Goal: Navigation & Orientation: Find specific page/section

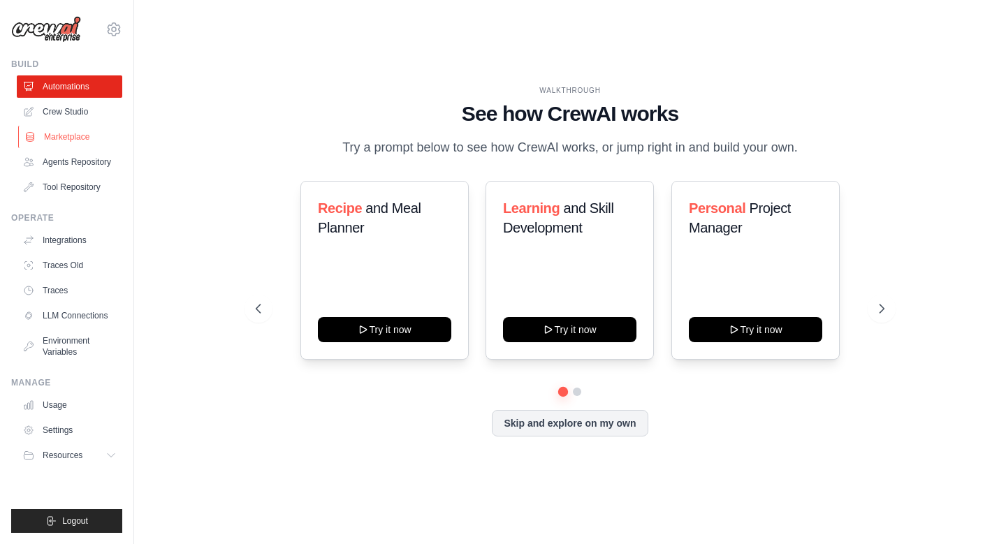
click at [77, 139] on link "Marketplace" at bounding box center [70, 137] width 105 height 22
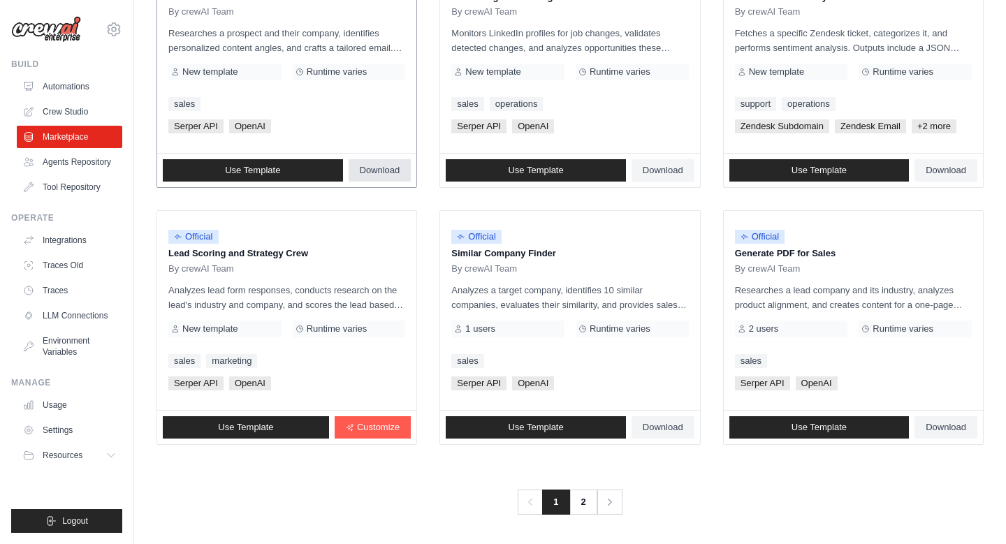
scroll to position [748, 0]
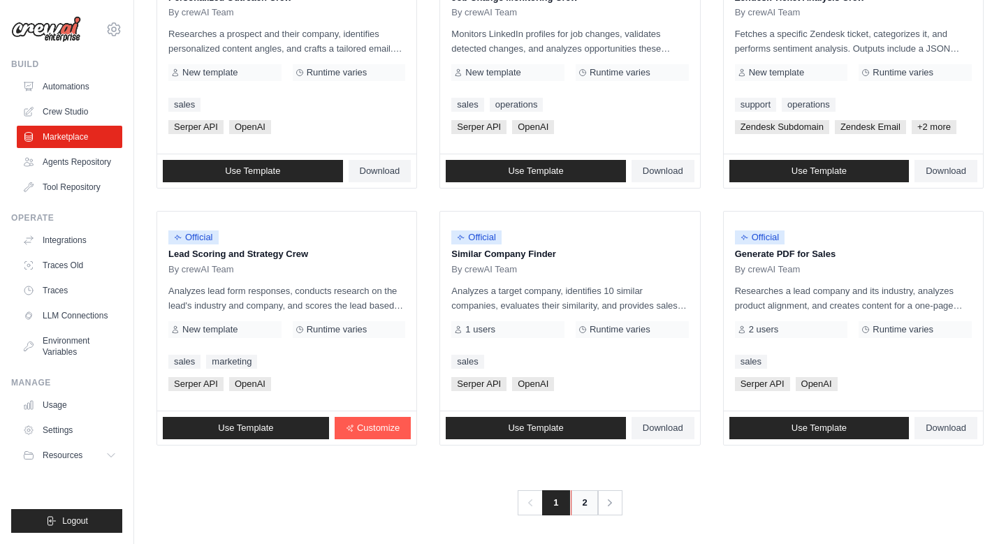
click at [581, 506] on link "2" at bounding box center [585, 502] width 28 height 25
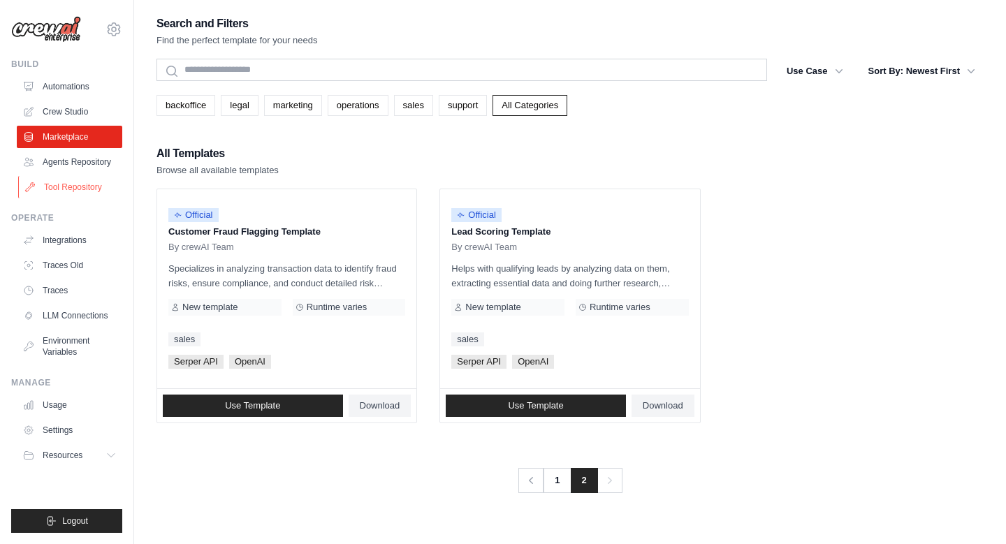
click at [77, 186] on link "Tool Repository" at bounding box center [70, 187] width 105 height 22
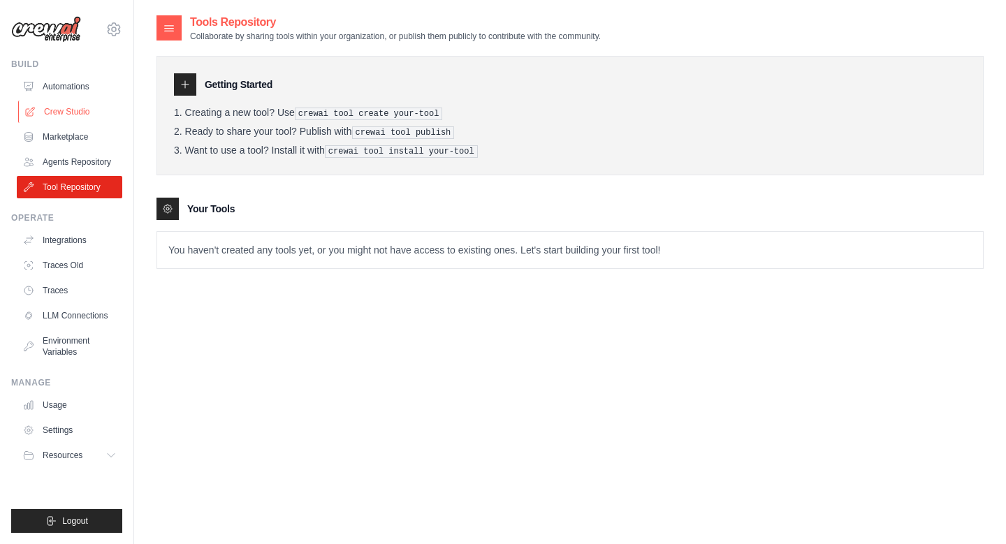
click at [68, 105] on link "Crew Studio" at bounding box center [70, 112] width 105 height 22
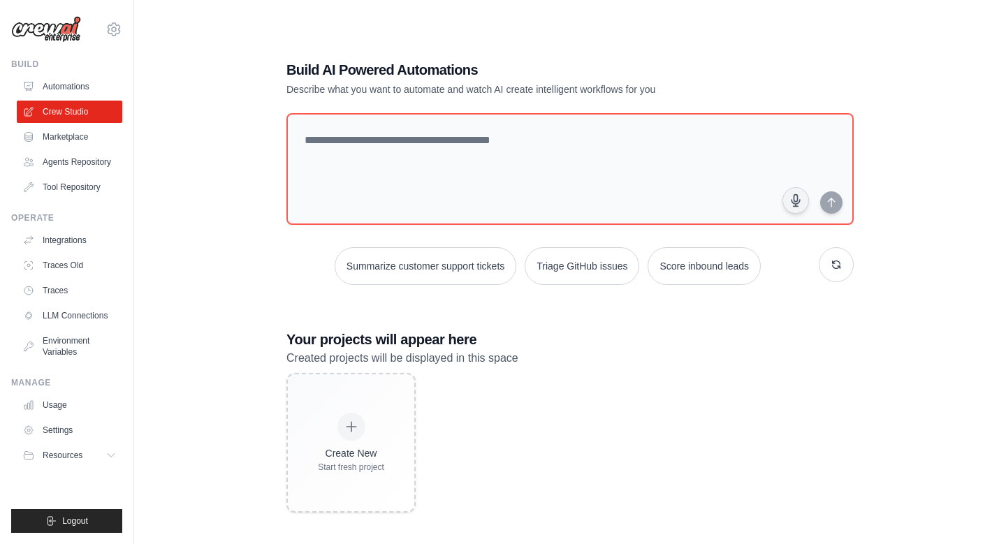
click at [66, 81] on link "Automations" at bounding box center [69, 86] width 105 height 22
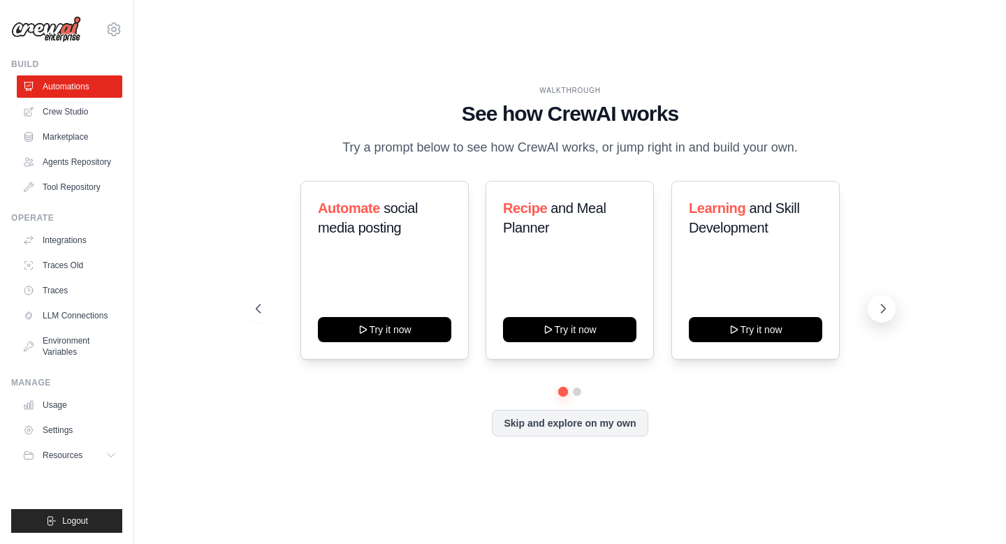
click at [878, 312] on icon at bounding box center [883, 309] width 14 height 14
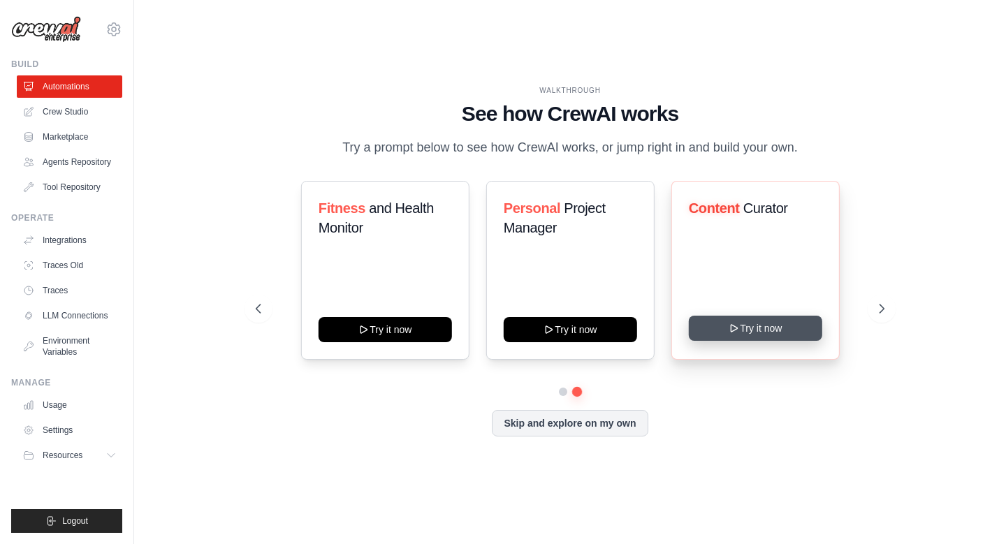
click at [752, 324] on button "Try it now" at bounding box center [755, 328] width 133 height 25
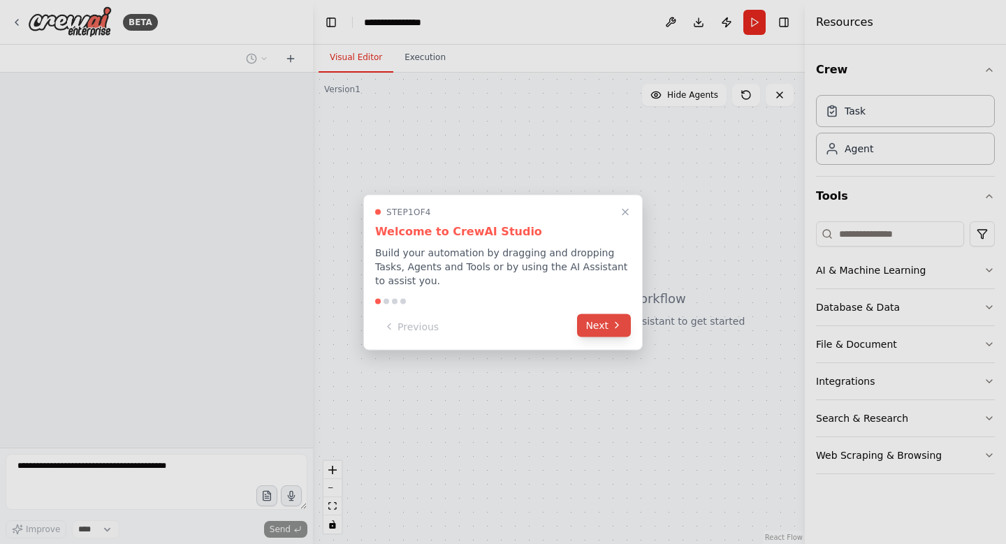
click at [606, 326] on button "Next" at bounding box center [604, 325] width 54 height 23
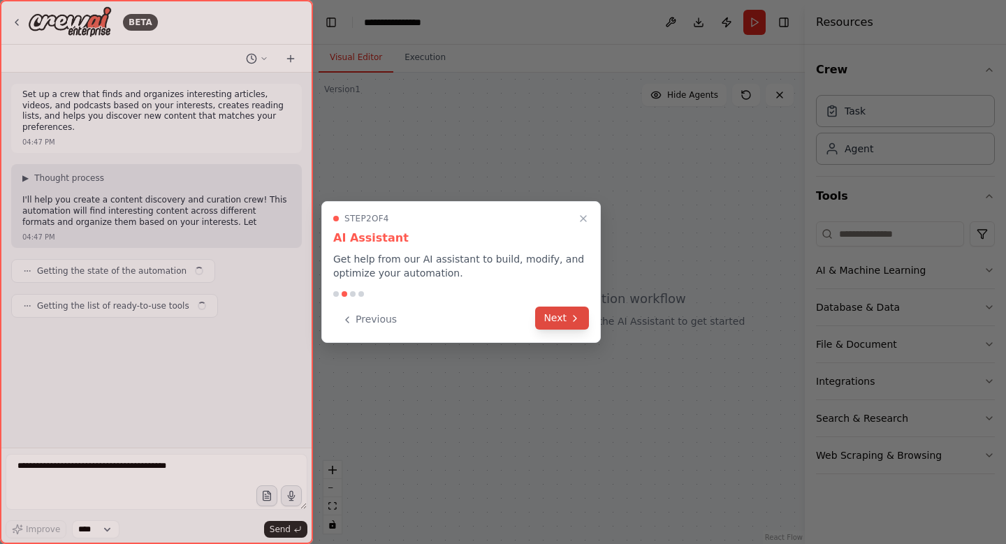
click at [578, 324] on button "Next" at bounding box center [562, 318] width 54 height 23
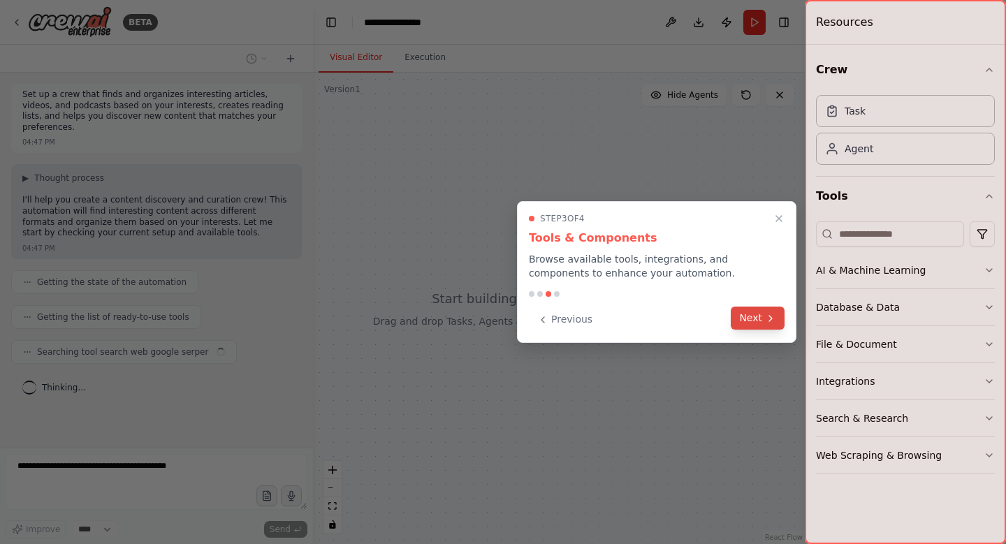
click at [758, 323] on button "Next" at bounding box center [758, 318] width 54 height 23
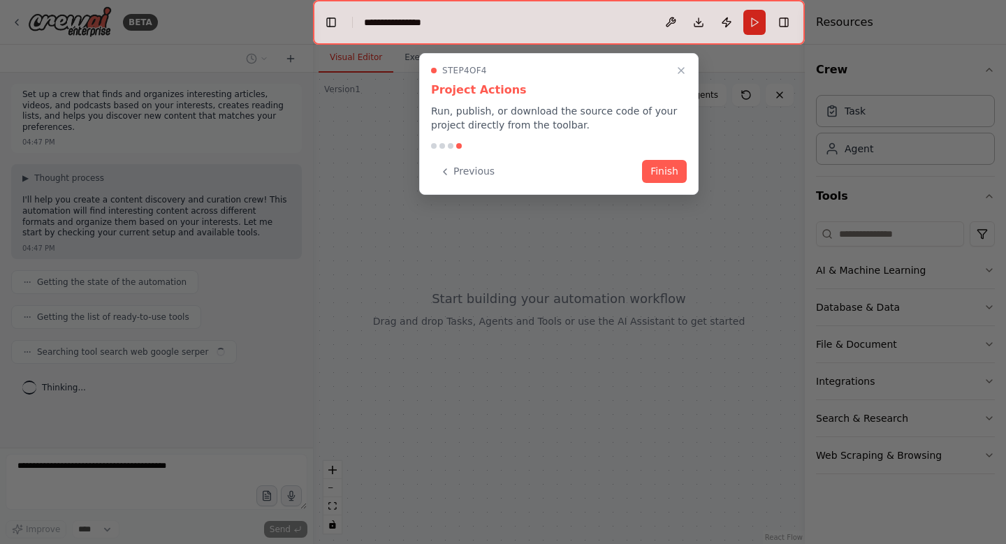
click at [760, 325] on div at bounding box center [503, 272] width 1006 height 544
click at [673, 168] on button "Finish" at bounding box center [664, 170] width 45 height 23
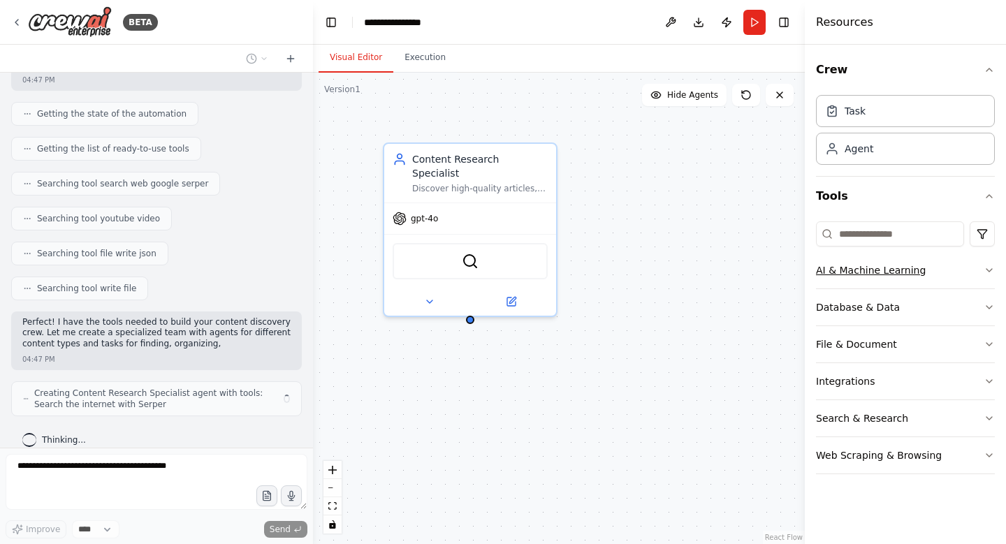
scroll to position [179, 0]
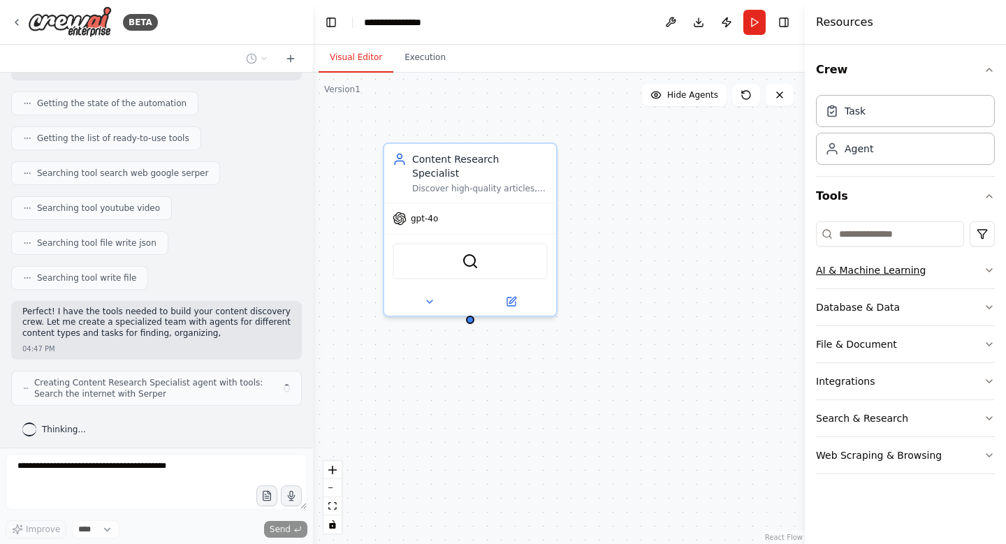
click at [897, 279] on button "AI & Machine Learning" at bounding box center [905, 270] width 179 height 36
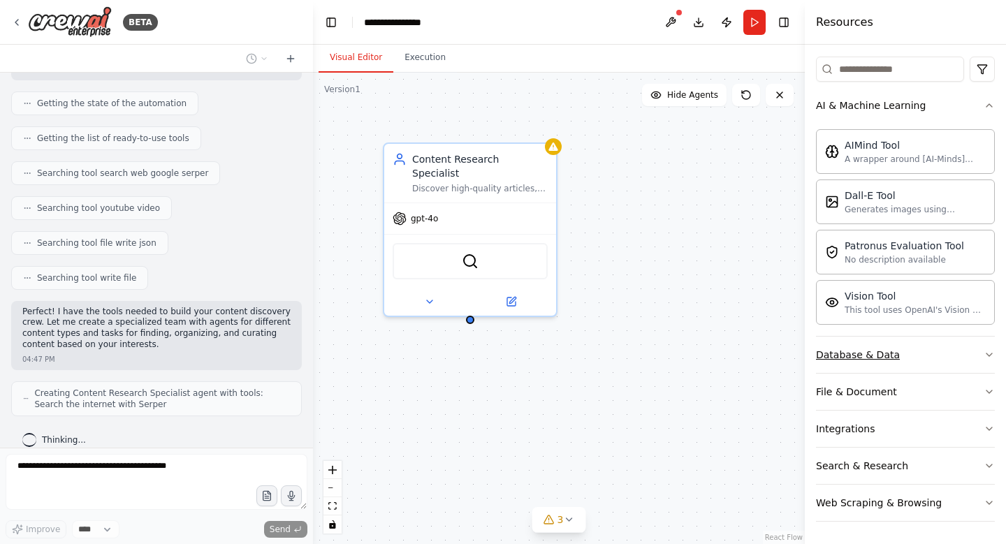
click at [874, 345] on button "Database & Data" at bounding box center [905, 355] width 179 height 36
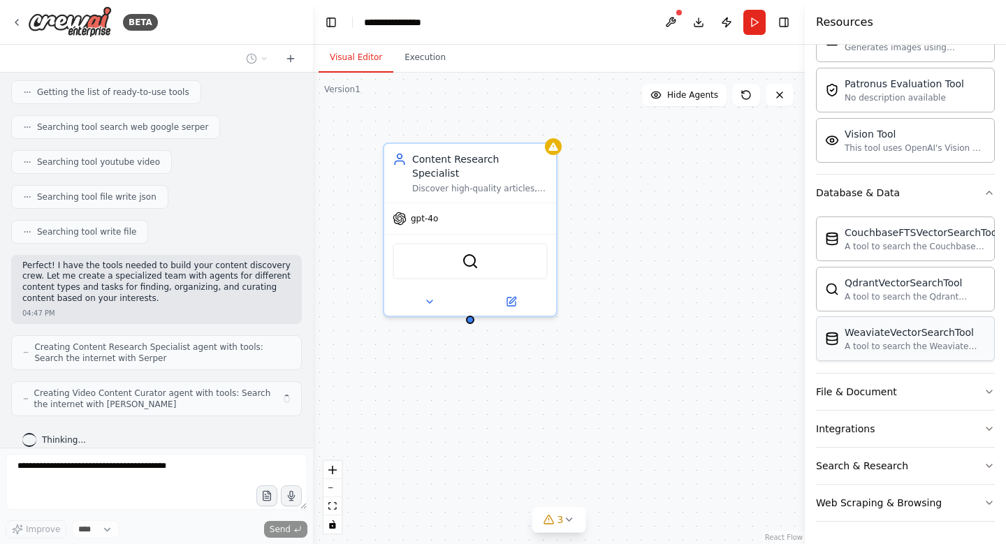
scroll to position [327, 0]
click at [857, 386] on div "File & Document" at bounding box center [856, 392] width 81 height 14
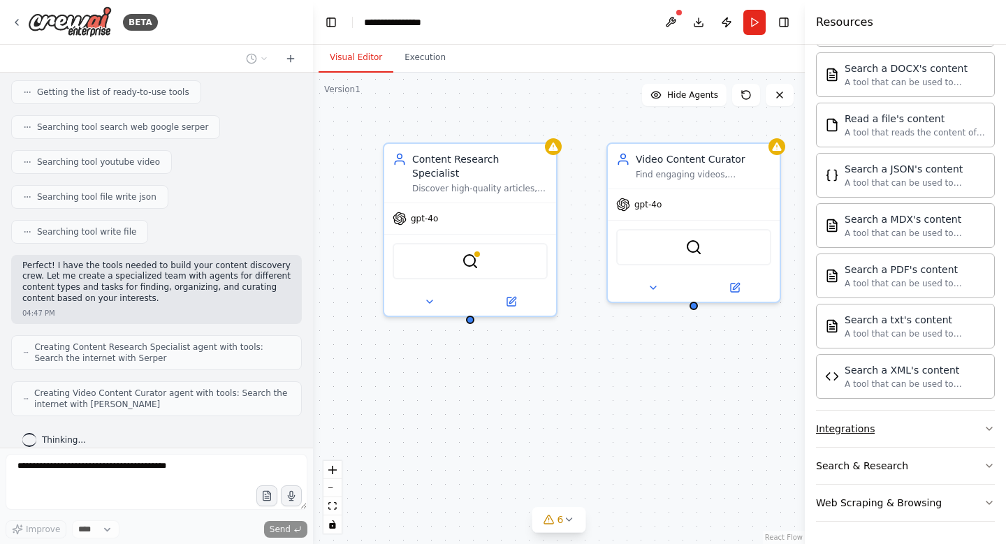
scroll to position [741, 0]
click at [861, 429] on div "Integrations" at bounding box center [845, 429] width 59 height 14
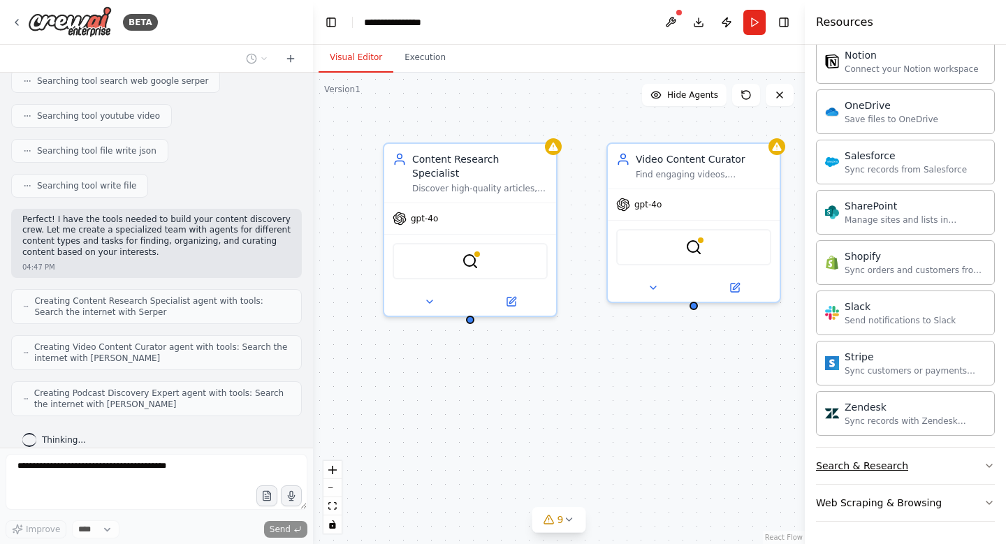
scroll to position [1858, 0]
click at [854, 469] on div "Search & Research" at bounding box center [862, 466] width 92 height 14
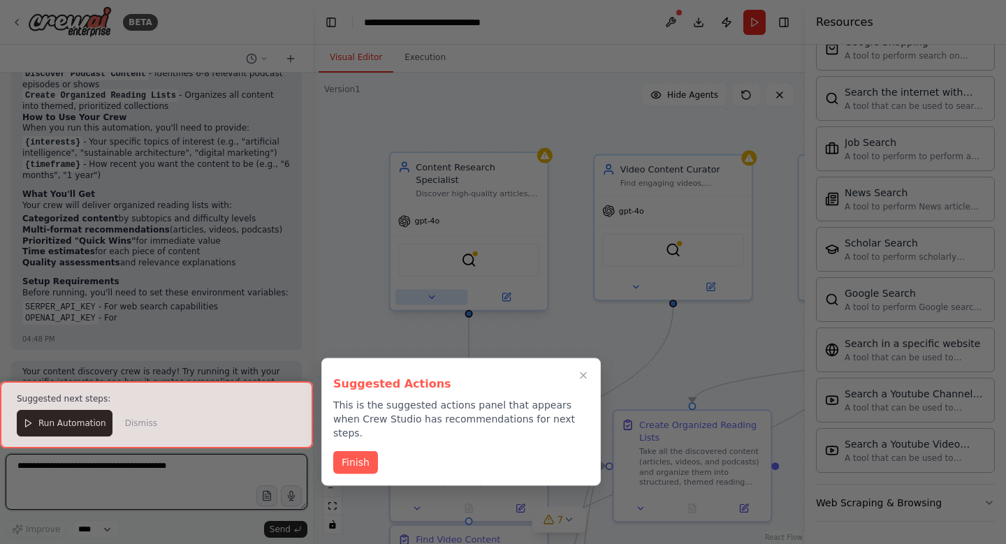
scroll to position [1180, 0]
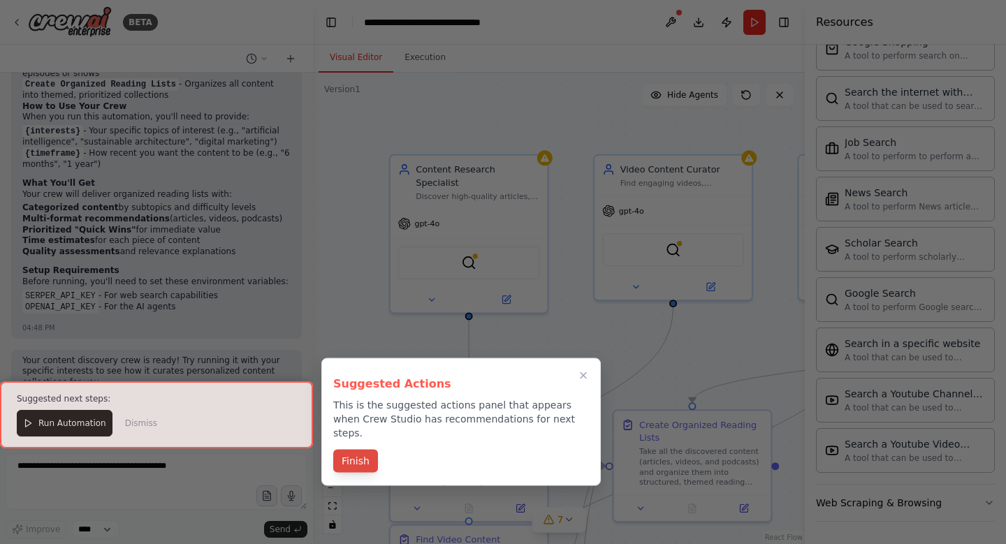
click at [351, 450] on button "Finish" at bounding box center [355, 461] width 45 height 23
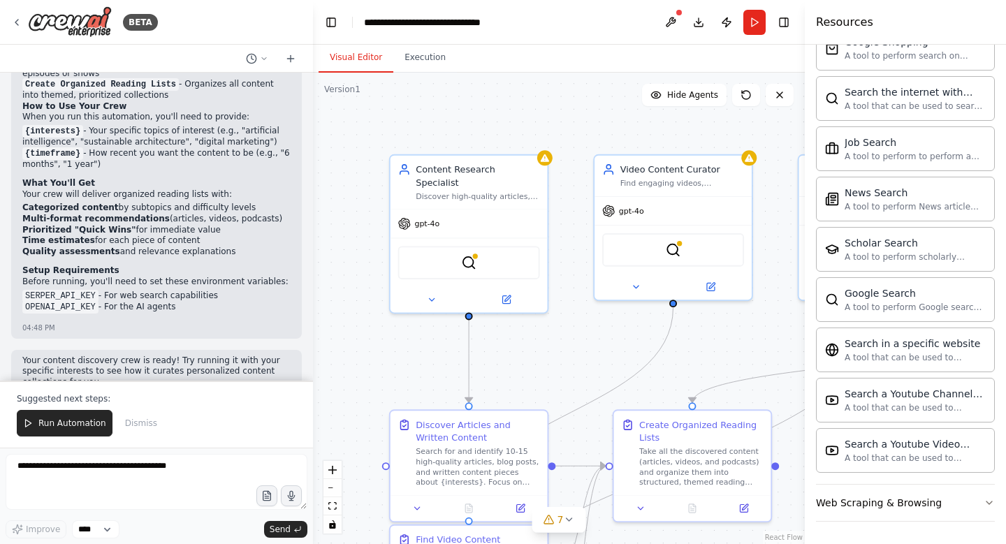
click at [351, 445] on div ".deletable-edge-delete-btn { width: 20px; height: 20px; border: 0px solid #ffff…" at bounding box center [559, 309] width 492 height 472
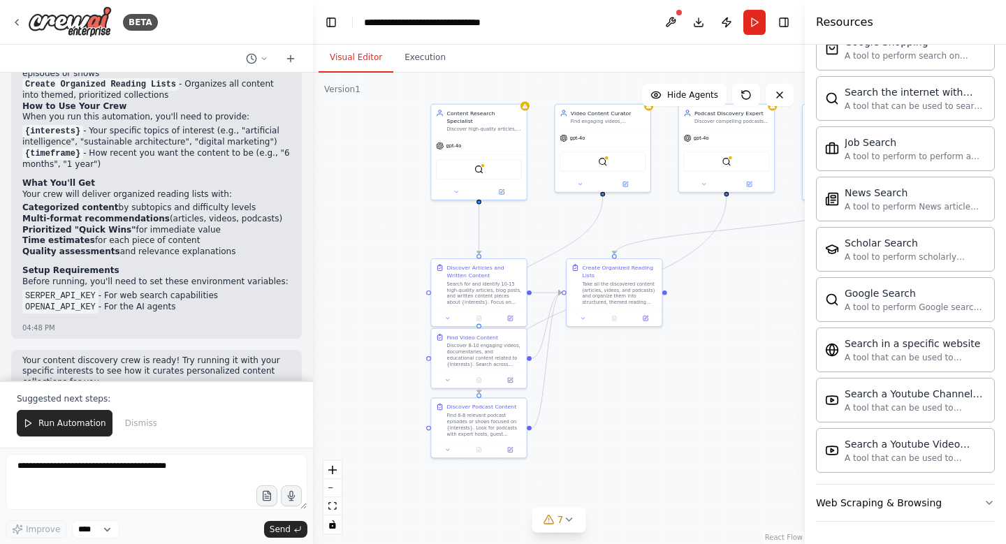
drag, startPoint x: 514, startPoint y: 355, endPoint x: 516, endPoint y: 233, distance: 121.6
click at [516, 233] on div ".deletable-edge-delete-btn { width: 20px; height: 20px; border: 0px solid #ffff…" at bounding box center [559, 309] width 492 height 472
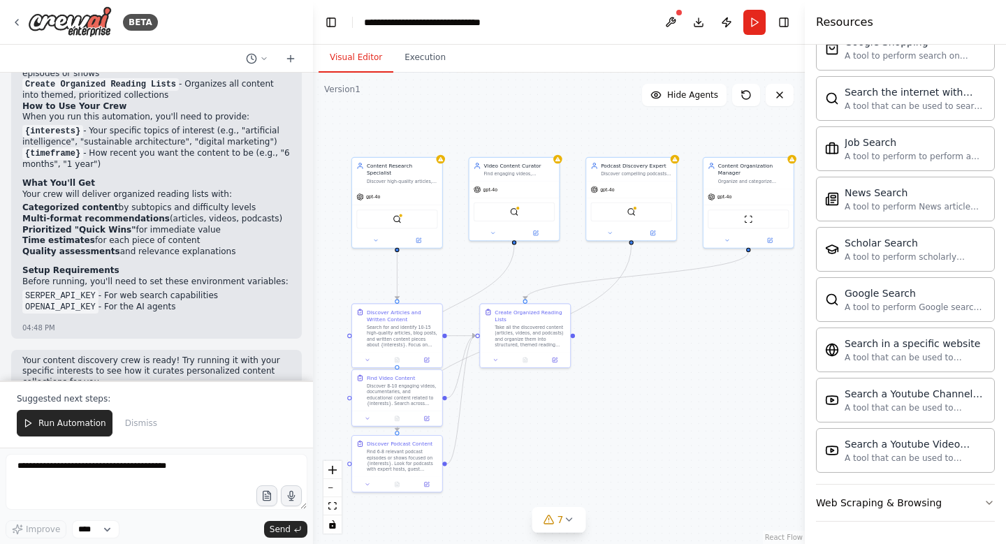
drag, startPoint x: 732, startPoint y: 272, endPoint x: 648, endPoint y: 319, distance: 96.6
click at [648, 319] on div ".deletable-edge-delete-btn { width: 20px; height: 20px; border: 0px solid #ffff…" at bounding box center [559, 309] width 492 height 472
